Goal: Task Accomplishment & Management: Use online tool/utility

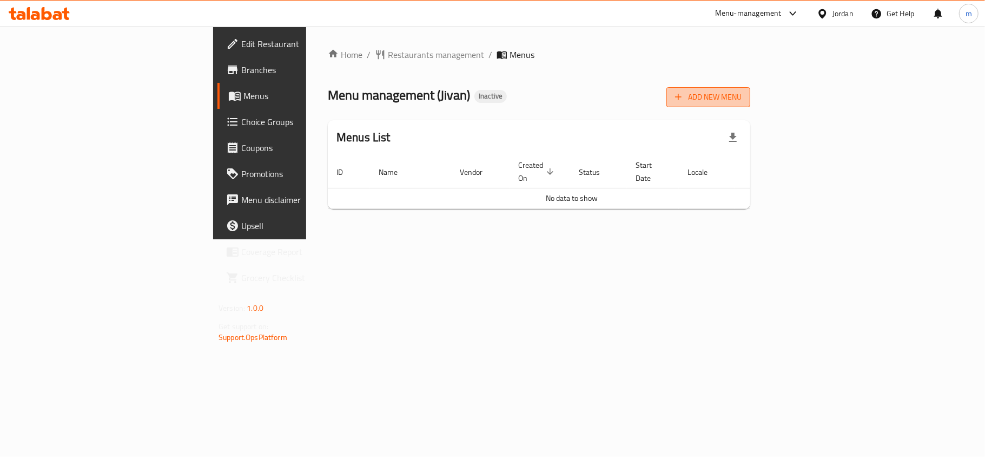
click at [742, 94] on span "Add New Menu" at bounding box center [708, 97] width 67 height 14
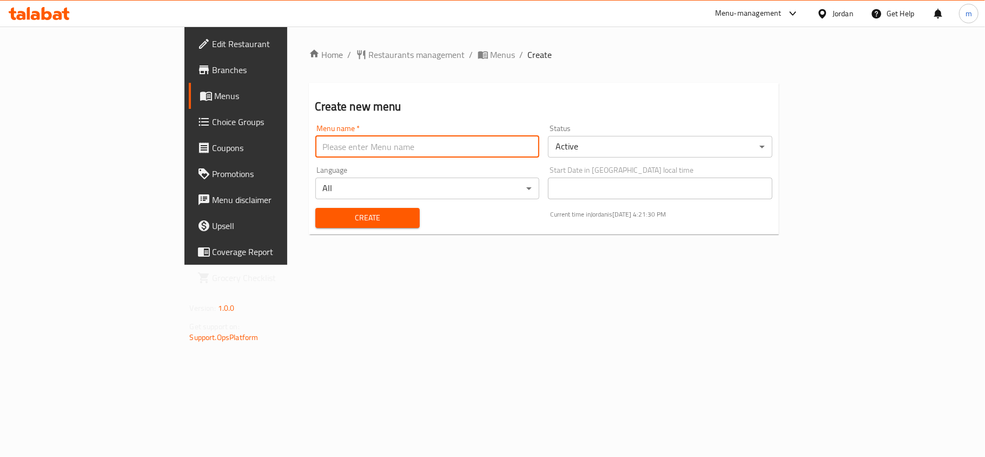
click at [315, 144] on input "text" at bounding box center [427, 147] width 225 height 22
type input "[DATE]"
click at [493, 265] on div "Home / Restaurants management / Menus / Create Create new menu Menu name   * [D…" at bounding box center [544, 146] width 514 height 238
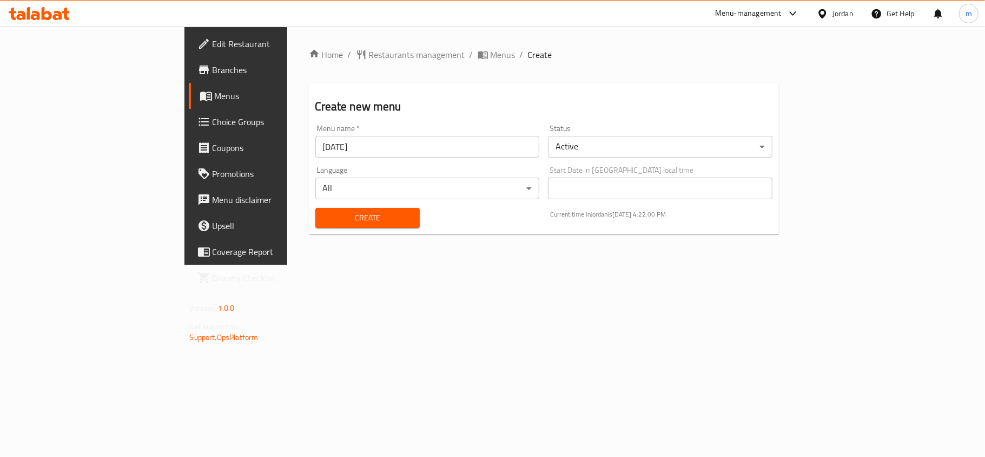
click at [324, 212] on span "Create" at bounding box center [367, 218] width 87 height 14
click at [491, 55] on span "Menus" at bounding box center [503, 54] width 25 height 13
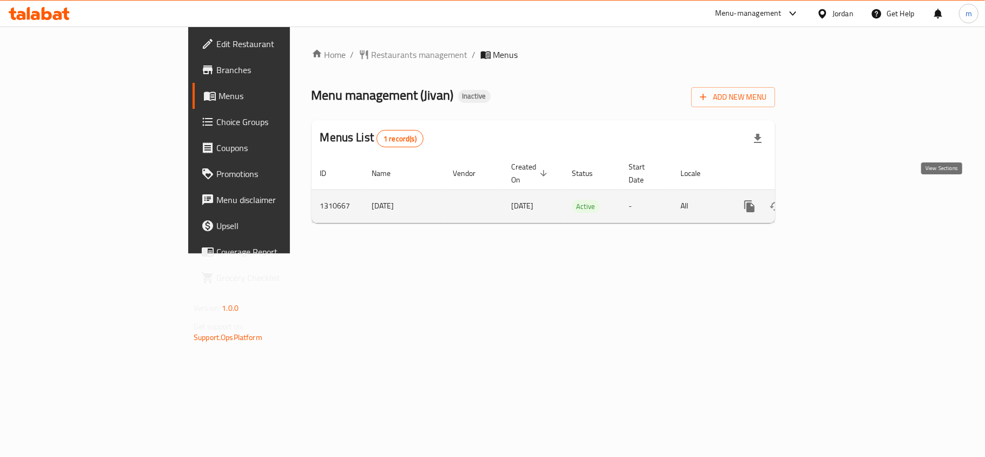
click at [834, 200] on icon "enhanced table" at bounding box center [827, 206] width 13 height 13
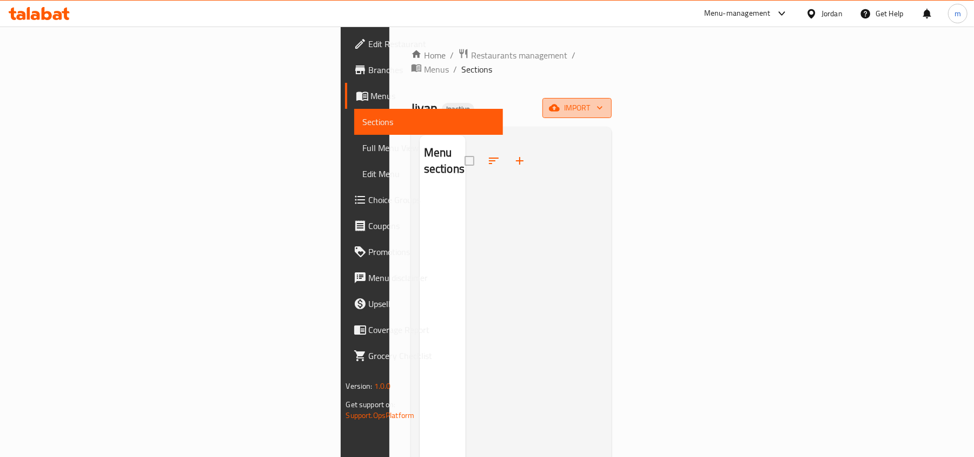
click at [603, 101] on span "import" at bounding box center [577, 108] width 52 height 14
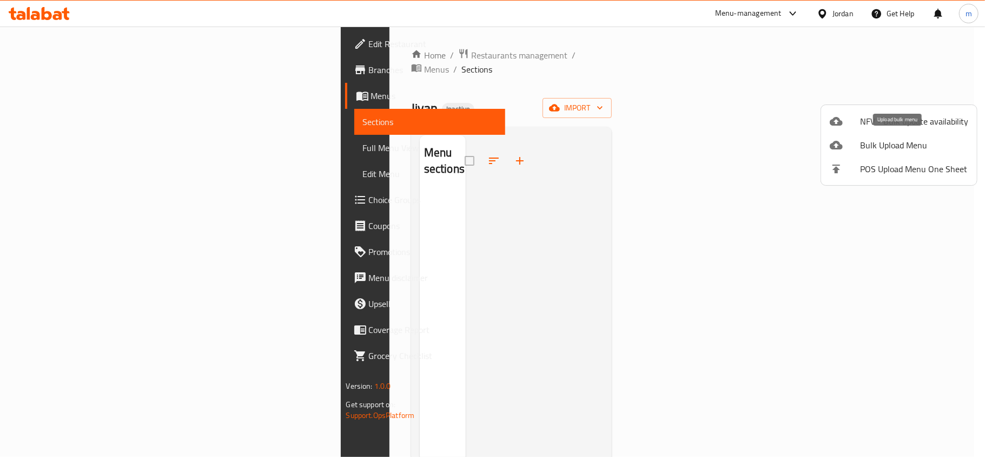
click at [890, 143] on span "Bulk Upload Menu" at bounding box center [914, 144] width 108 height 13
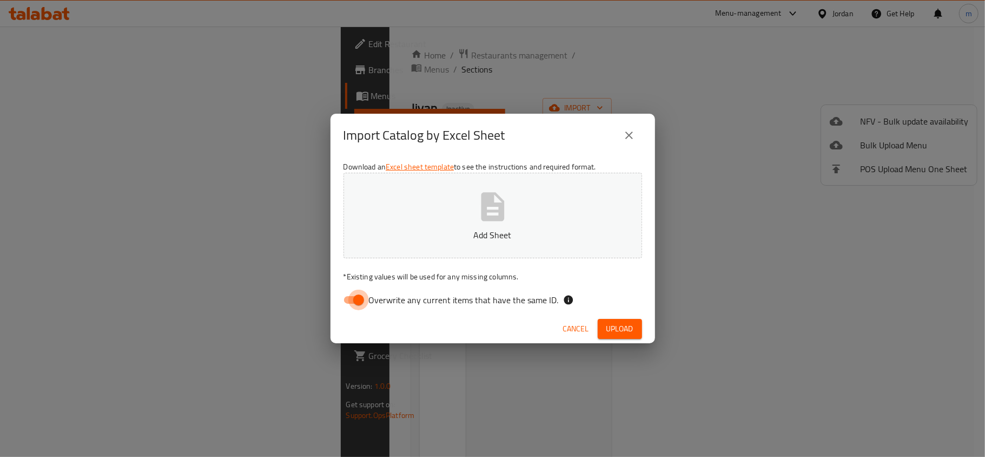
click at [351, 300] on input "Overwrite any current items that have the same ID." at bounding box center [359, 299] width 62 height 21
checkbox input "false"
click at [458, 228] on p "Add Sheet" at bounding box center [492, 234] width 265 height 13
click at [613, 327] on span "Upload" at bounding box center [619, 329] width 27 height 14
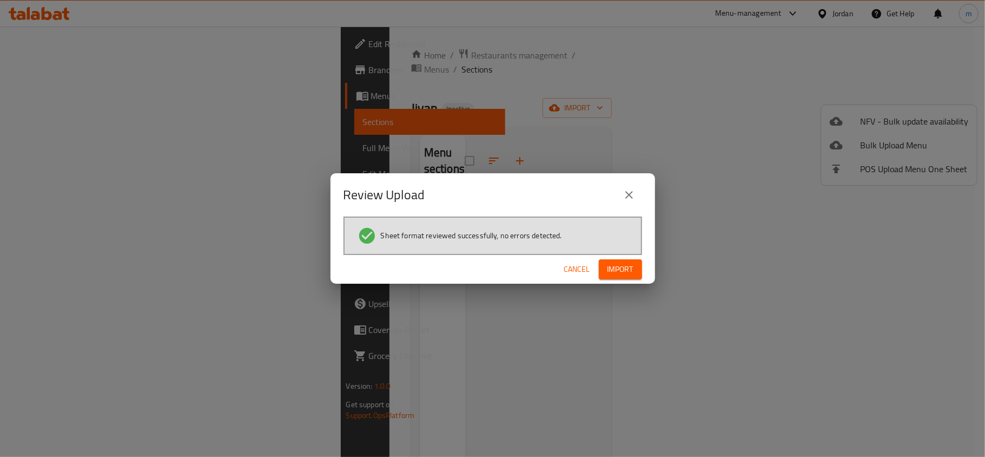
click at [609, 262] on span "Import" at bounding box center [621, 269] width 26 height 14
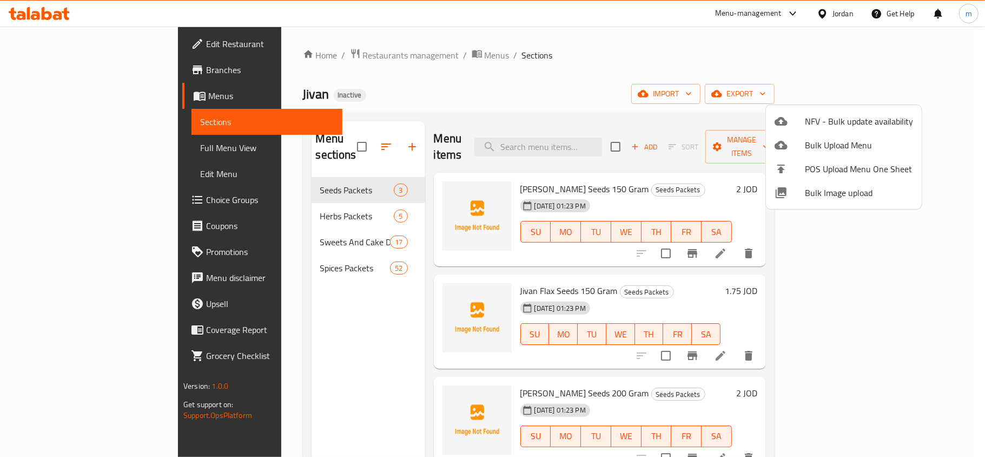
click at [269, 368] on div at bounding box center [492, 228] width 985 height 457
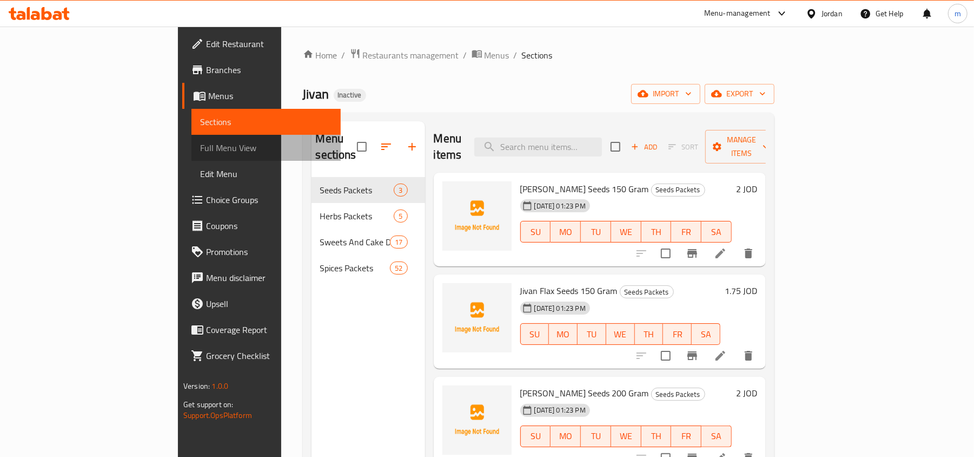
click at [200, 152] on span "Full Menu View" at bounding box center [266, 147] width 132 height 13
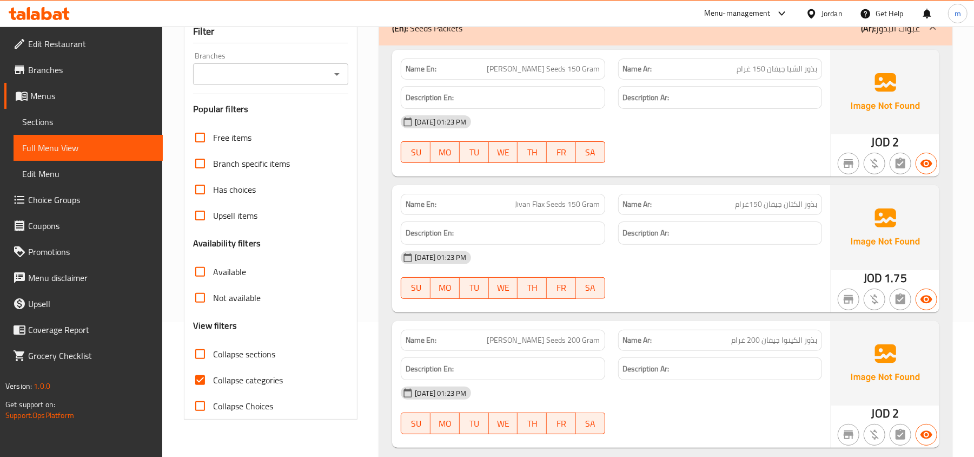
scroll to position [144, 0]
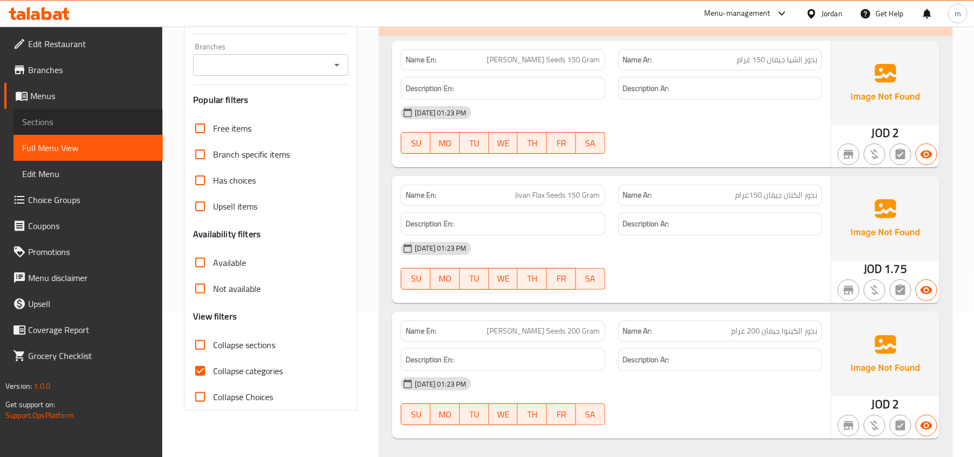
click at [42, 121] on span "Sections" at bounding box center [88, 121] width 132 height 13
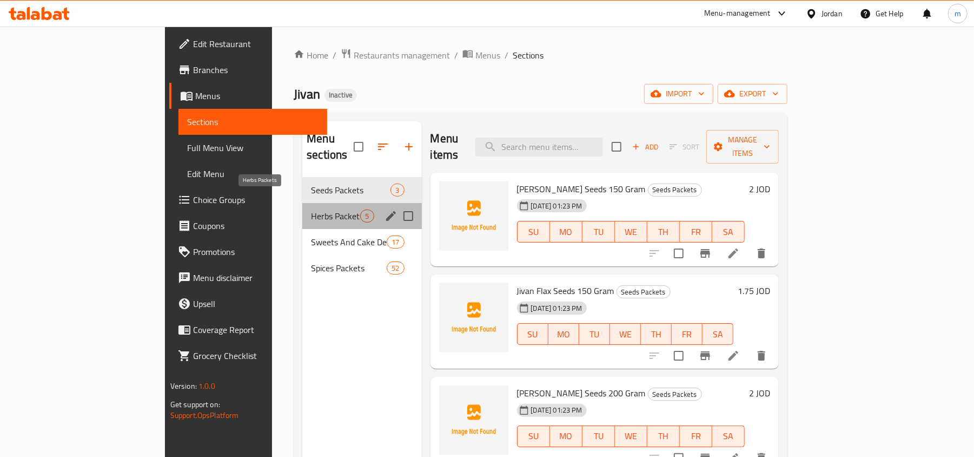
click at [311, 209] on span "Herbs Packets" at bounding box center [335, 215] width 49 height 13
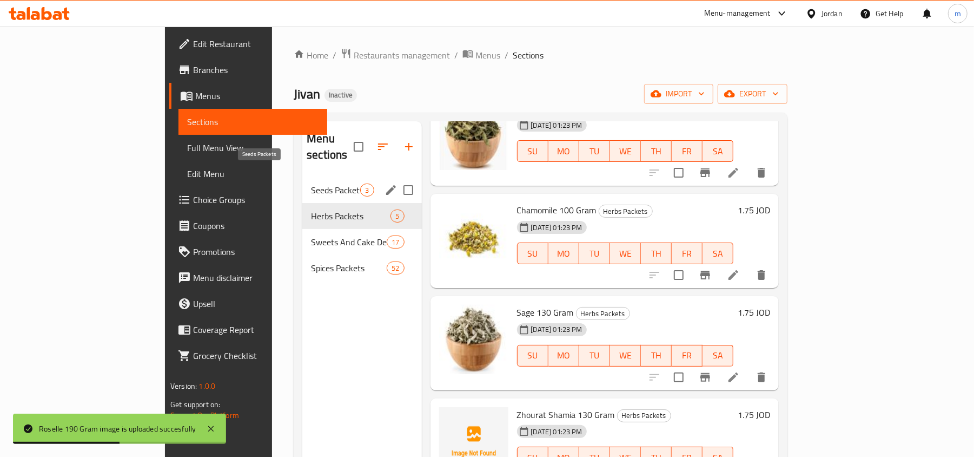
click at [311, 183] on span "Seeds Packets" at bounding box center [335, 189] width 49 height 13
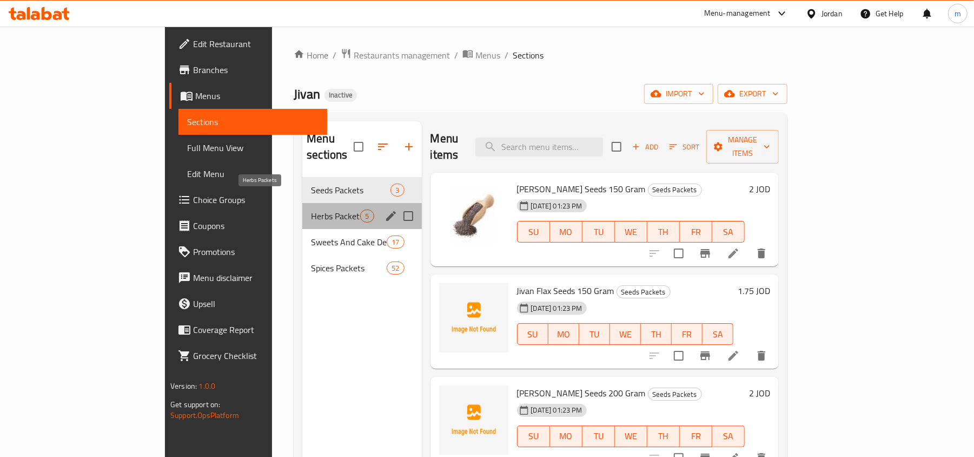
click at [311, 209] on span "Herbs Packets" at bounding box center [335, 215] width 49 height 13
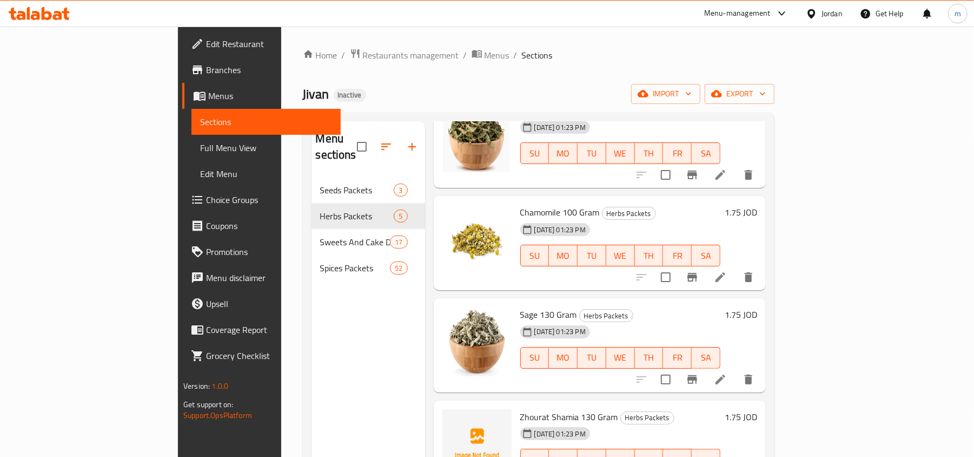
scroll to position [81, 0]
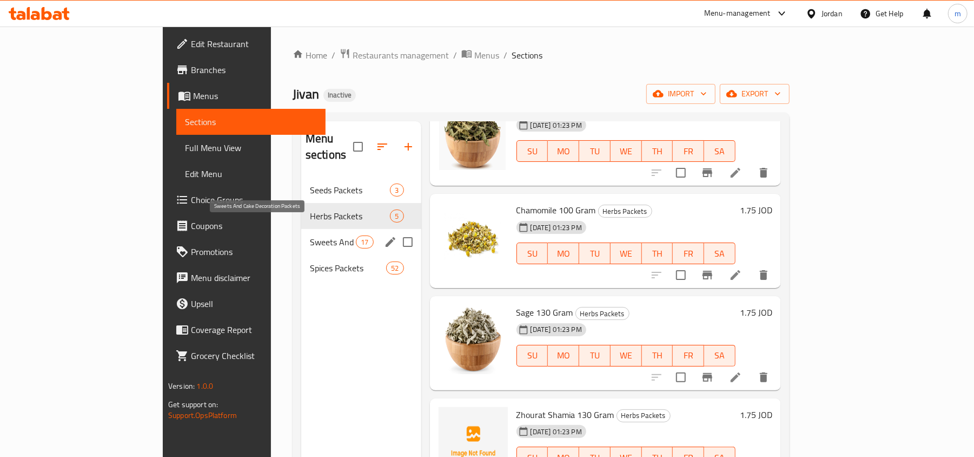
click at [310, 235] on span "Sweets And Cake Decoration Packets" at bounding box center [333, 241] width 46 height 13
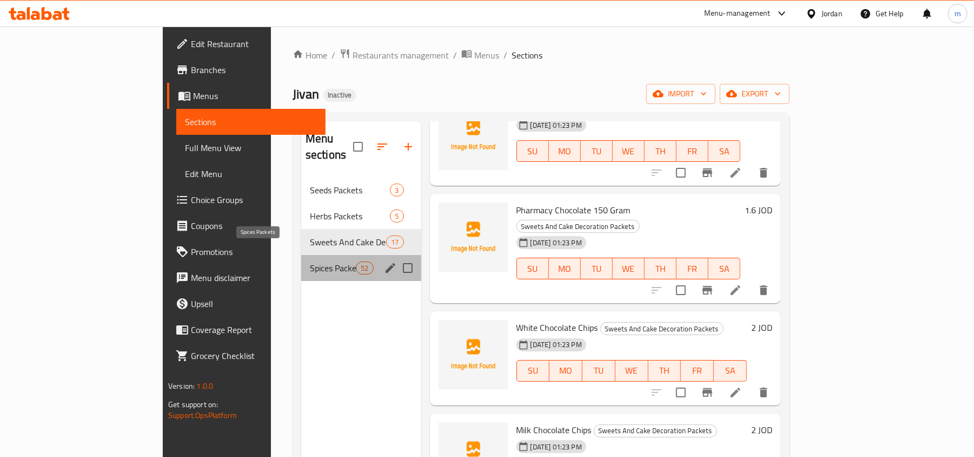
click at [310, 261] on span "Spices Packets" at bounding box center [333, 267] width 46 height 13
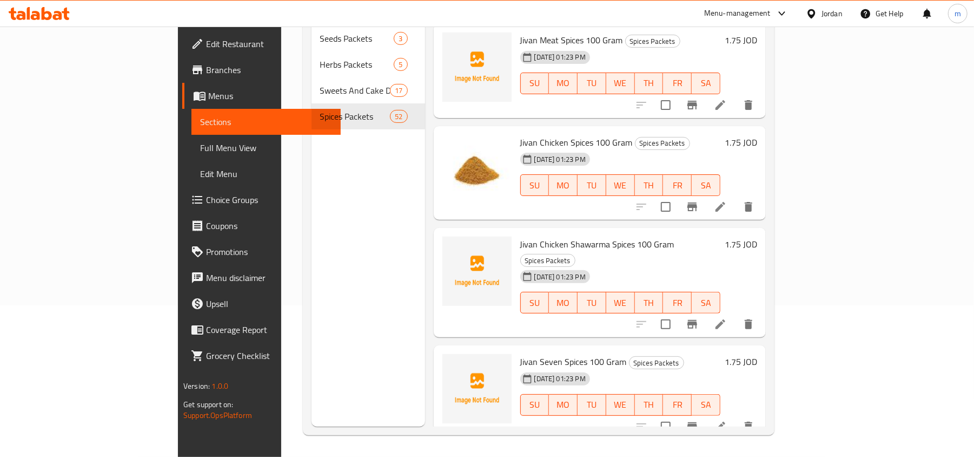
scroll to position [2008, 0]
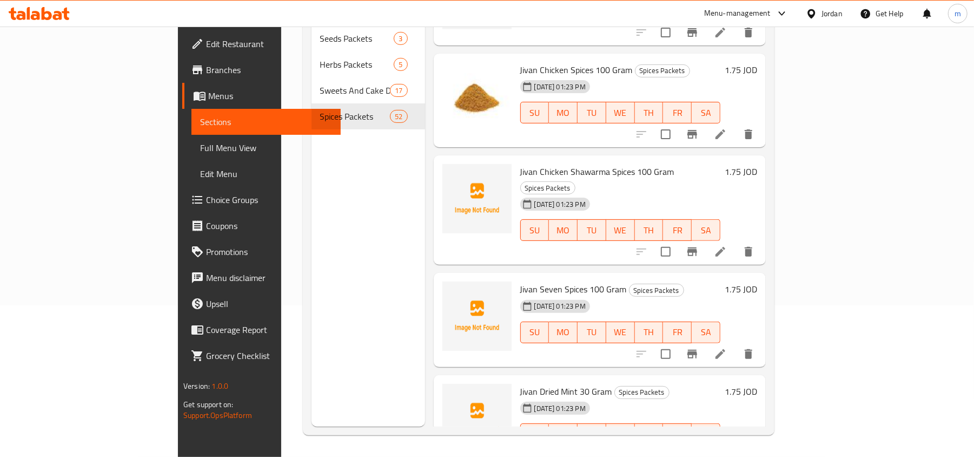
click at [312, 229] on div "Menu sections Seeds Packets 3 Herbs Packets 5 Sweets And Cake Decoration Packet…" at bounding box center [369, 198] width 114 height 457
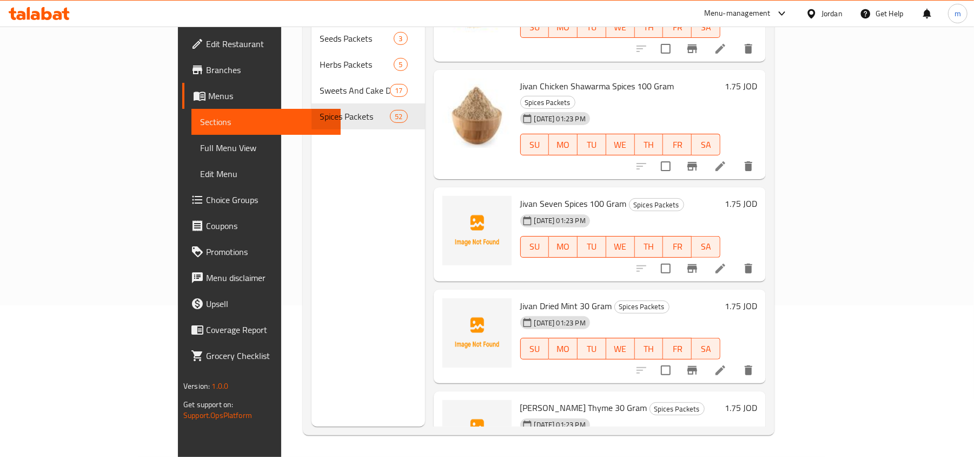
scroll to position [2152, 0]
